Goal: Check status: Check status

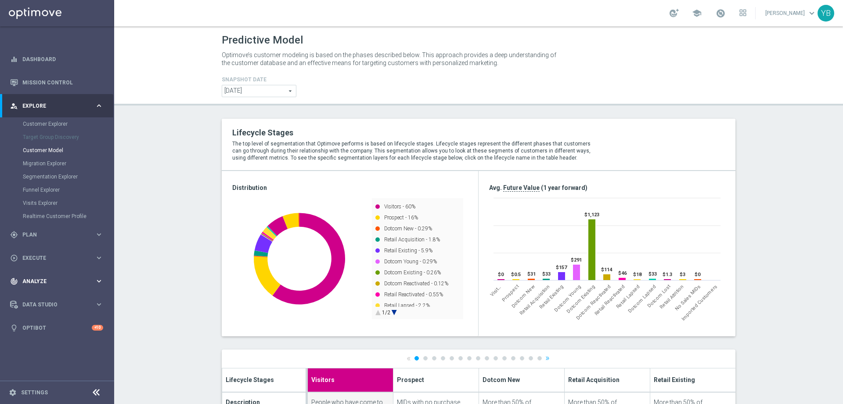
click at [101, 279] on icon "keyboard_arrow_right" at bounding box center [99, 281] width 8 height 8
click at [98, 259] on icon "keyboard_arrow_right" at bounding box center [99, 260] width 8 height 8
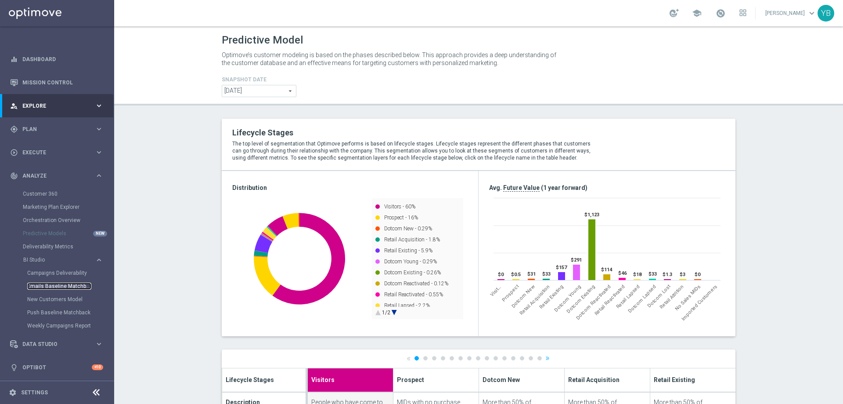
click at [54, 285] on link "Emails Baseline Matchback" at bounding box center [59, 285] width 64 height 7
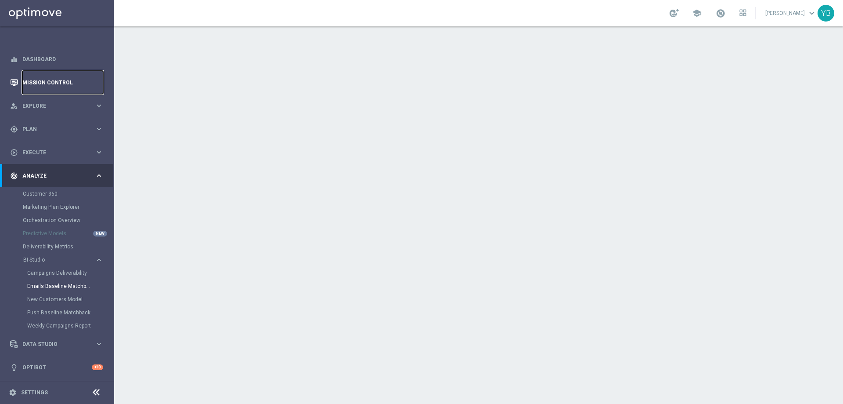
click at [28, 83] on link "Mission Control" at bounding box center [62, 82] width 81 height 23
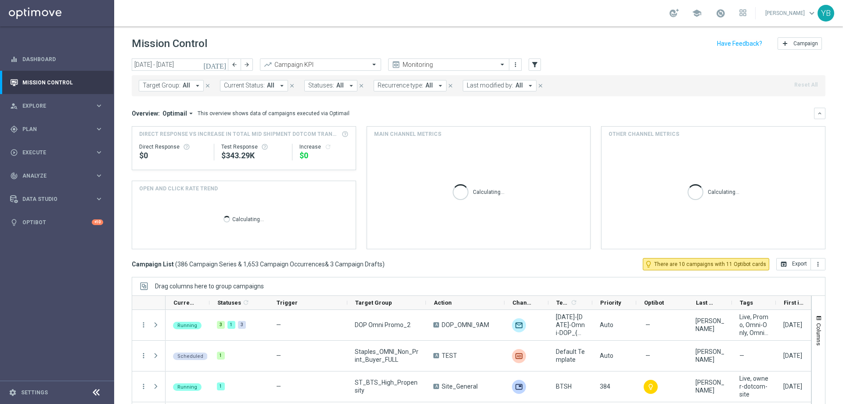
click at [222, 67] on icon "[DATE]" at bounding box center [215, 65] width 24 height 8
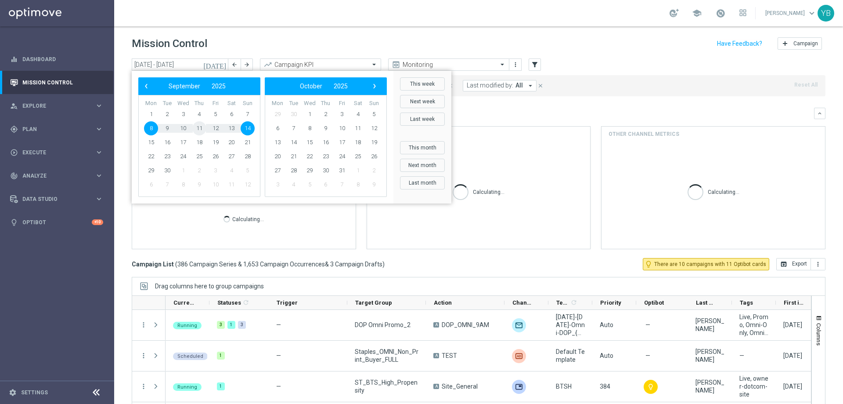
click at [199, 127] on span "11" at bounding box center [199, 128] width 14 height 14
type input "[DATE] - [DATE]"
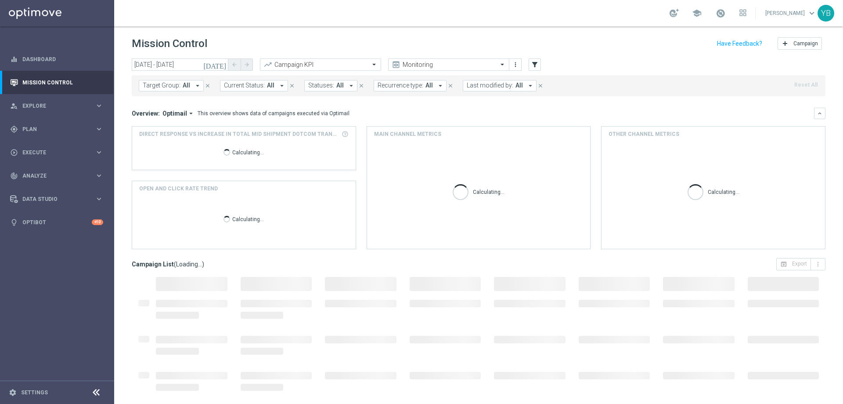
click at [188, 112] on icon "arrow_drop_down" at bounding box center [191, 113] width 8 height 8
click at [167, 123] on div "Analysis" at bounding box center [170, 127] width 53 height 12
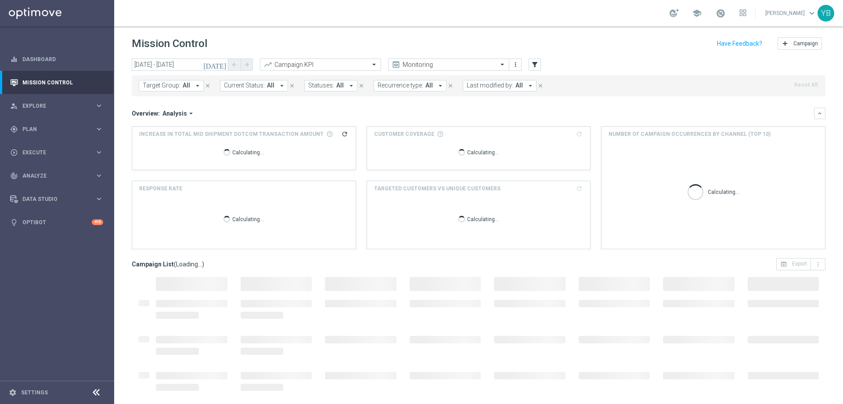
click at [189, 113] on icon "arrow_drop_down" at bounding box center [191, 113] width 8 height 8
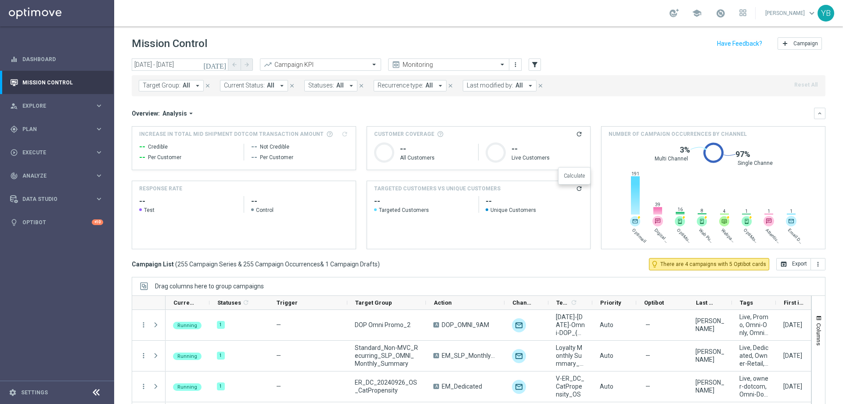
click at [576, 188] on icon "refresh" at bounding box center [579, 188] width 7 height 7
click at [399, 108] on div "Overview: Analysis arrow_drop_down keyboard_arrow_down" at bounding box center [479, 113] width 694 height 11
click at [575, 187] on calculate-btn "refresh" at bounding box center [579, 188] width 8 height 8
click at [575, 189] on calculate-btn "refresh" at bounding box center [579, 188] width 8 height 8
click at [188, 115] on icon "arrow_drop_down" at bounding box center [191, 113] width 8 height 8
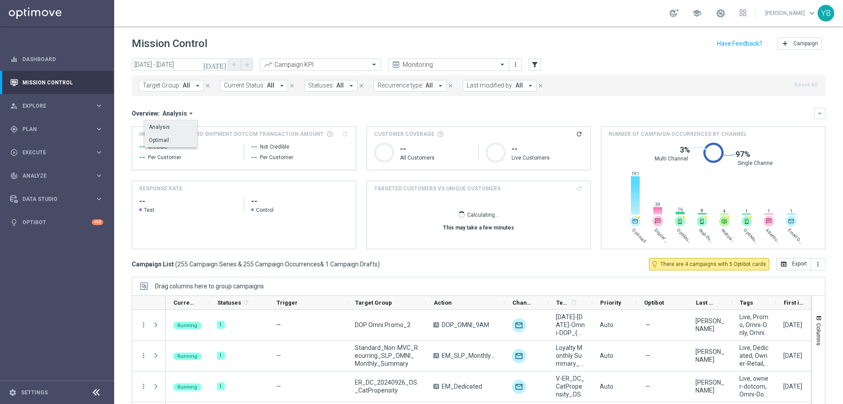
click at [167, 141] on div "Optimail" at bounding box center [170, 140] width 53 height 12
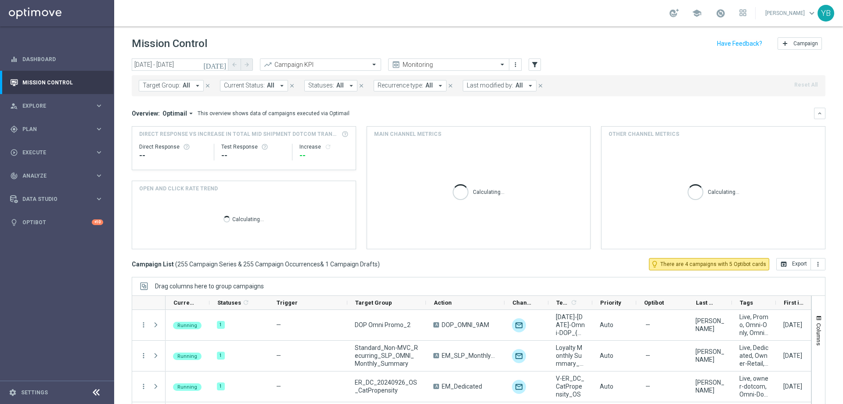
click at [191, 113] on icon "arrow_drop_down" at bounding box center [191, 113] width 8 height 8
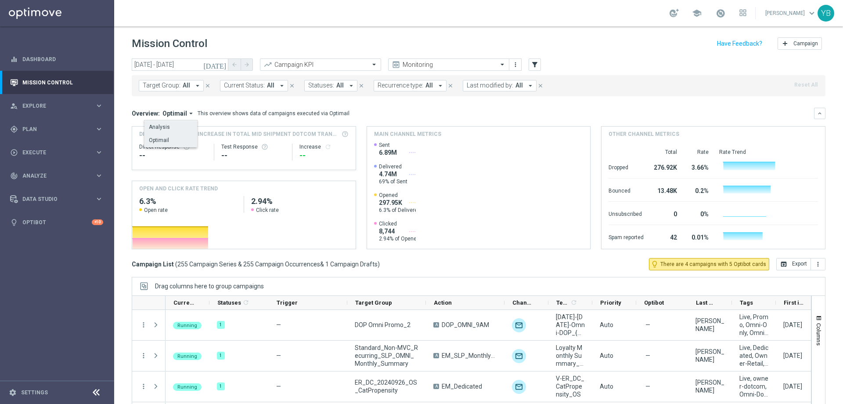
click at [164, 126] on div "Analysis" at bounding box center [159, 127] width 21 height 8
